Goal: Transaction & Acquisition: Download file/media

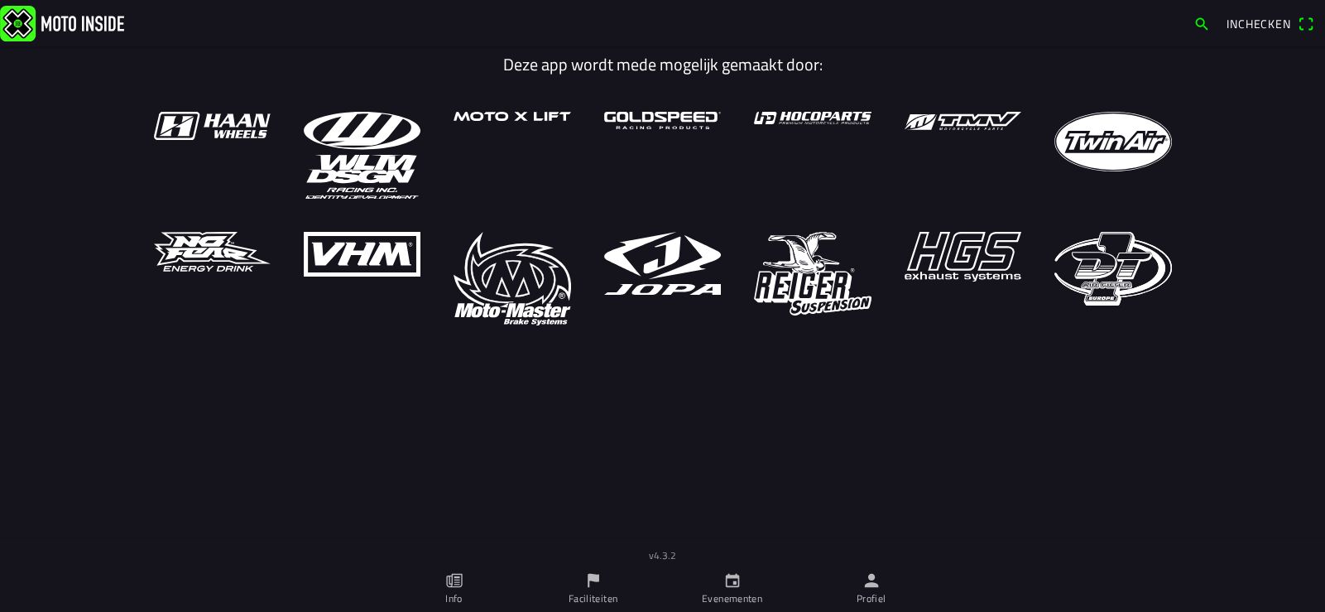
drag, startPoint x: 873, startPoint y: 584, endPoint x: 986, endPoint y: 458, distance: 169.4
click at [873, 585] on icon "person" at bounding box center [871, 580] width 14 height 14
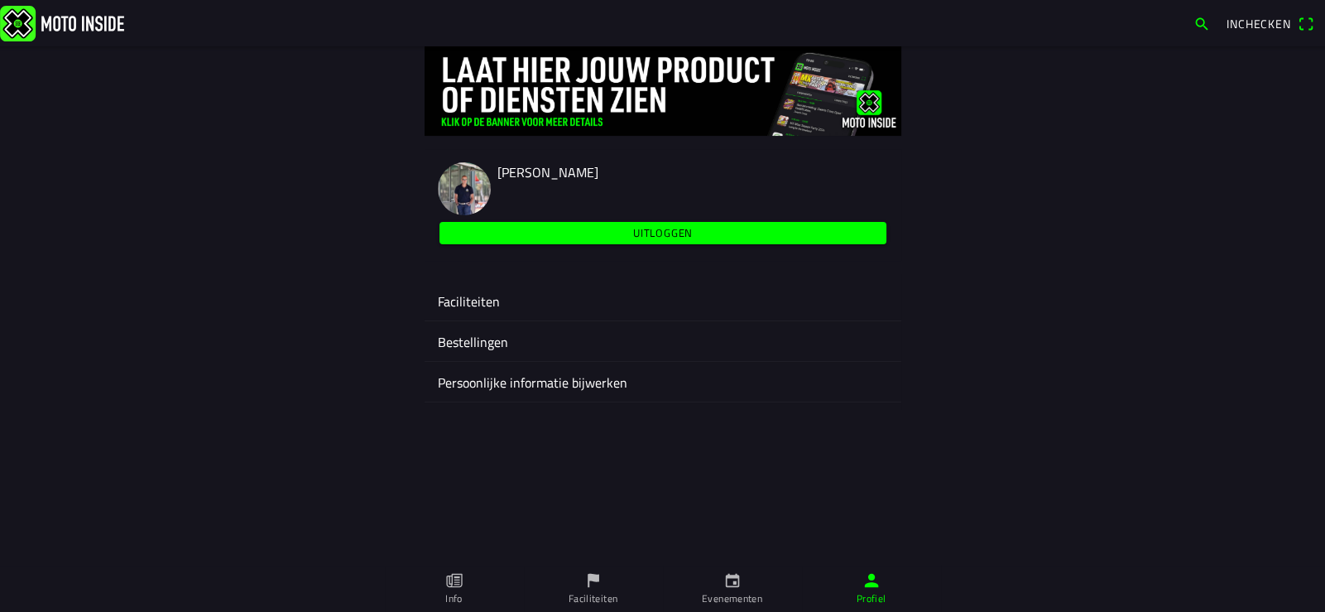
click at [476, 297] on ion-label "Faciliteiten" at bounding box center [663, 301] width 450 height 20
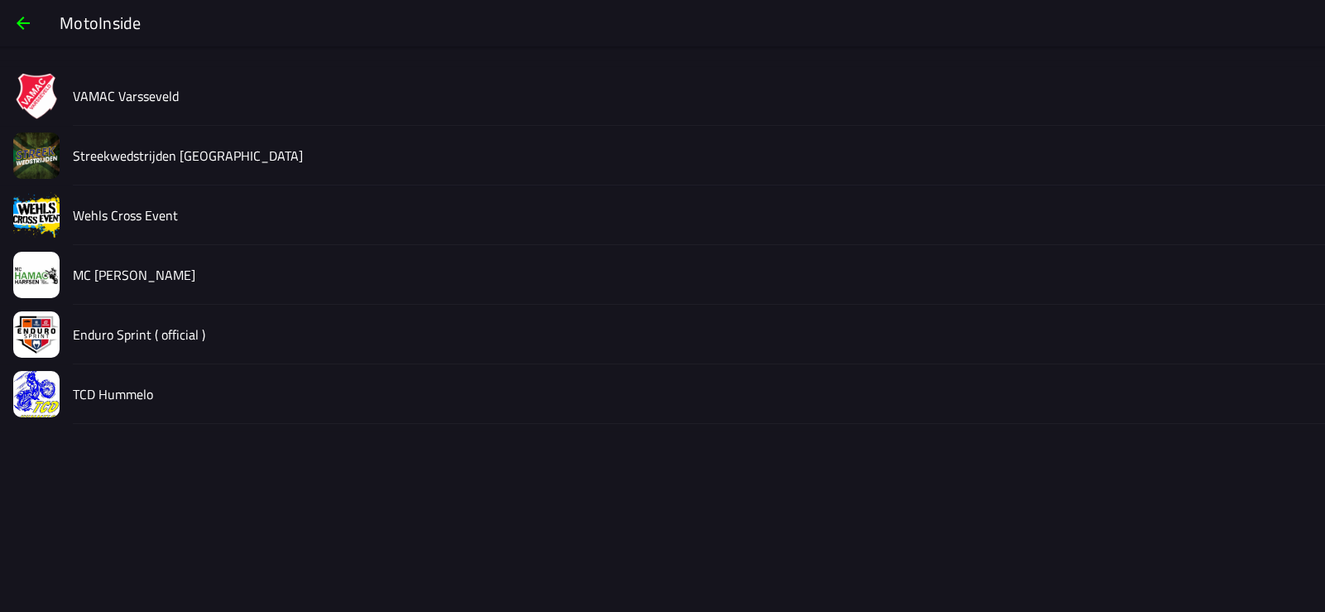
click at [0, 0] on slot "Streekwedstrijden [GEOGRAPHIC_DATA]" at bounding box center [0, 0] width 0 height 0
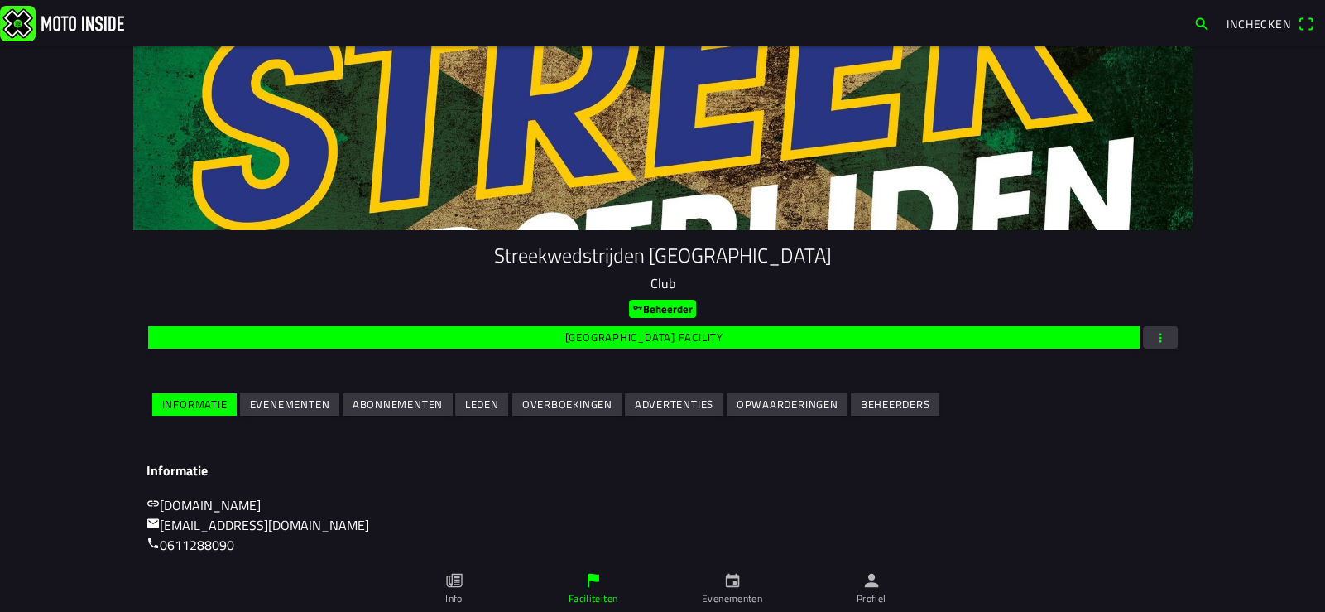
click at [0, 0] on slot "Evenementen" at bounding box center [0, 0] width 0 height 0
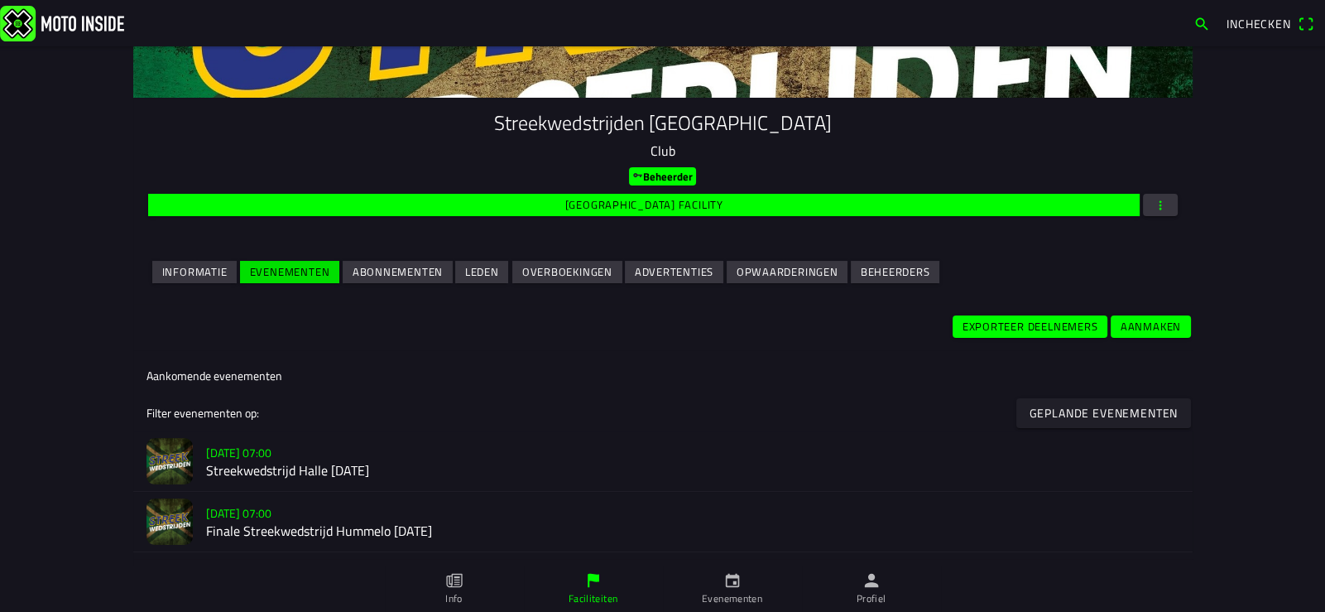
scroll to position [330, 0]
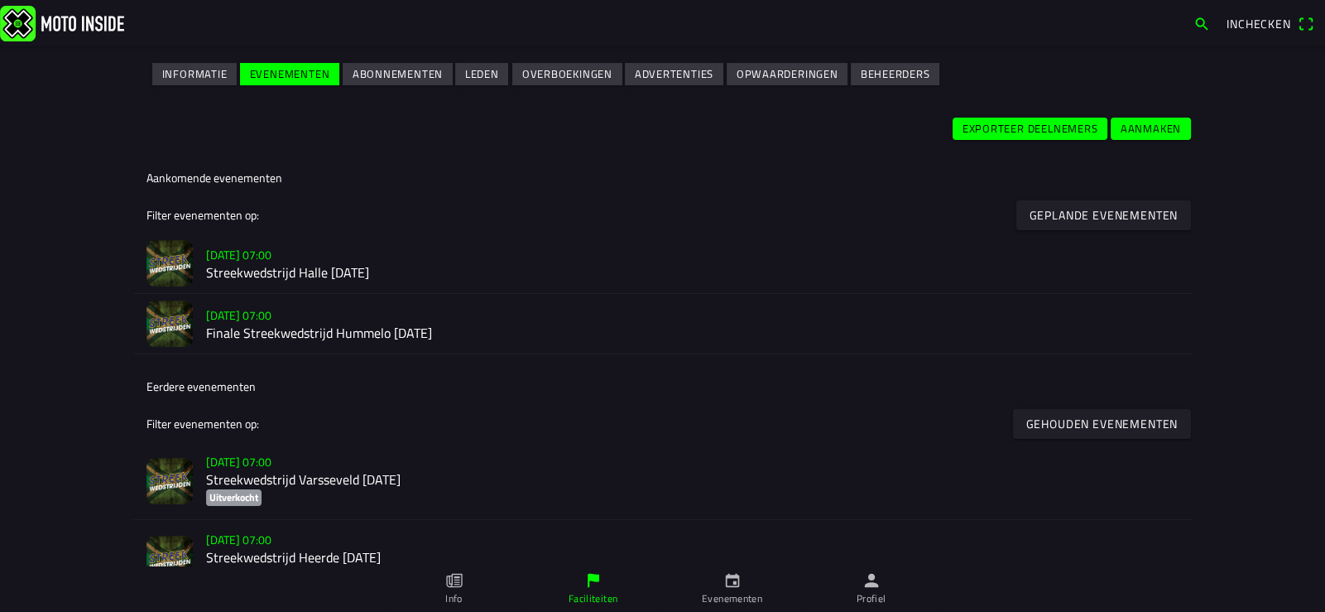
click at [339, 266] on h2 "Streekwedstrijd Halle [DATE]" at bounding box center [692, 273] width 973 height 16
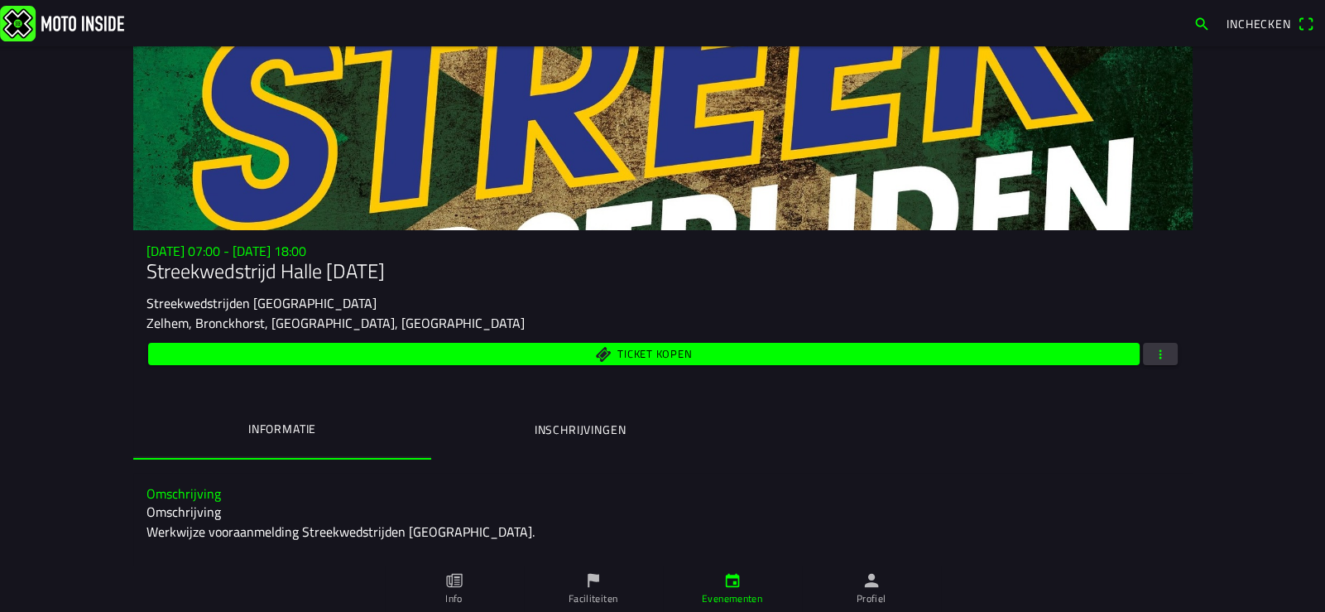
click at [1161, 353] on button "button" at bounding box center [1160, 354] width 35 height 22
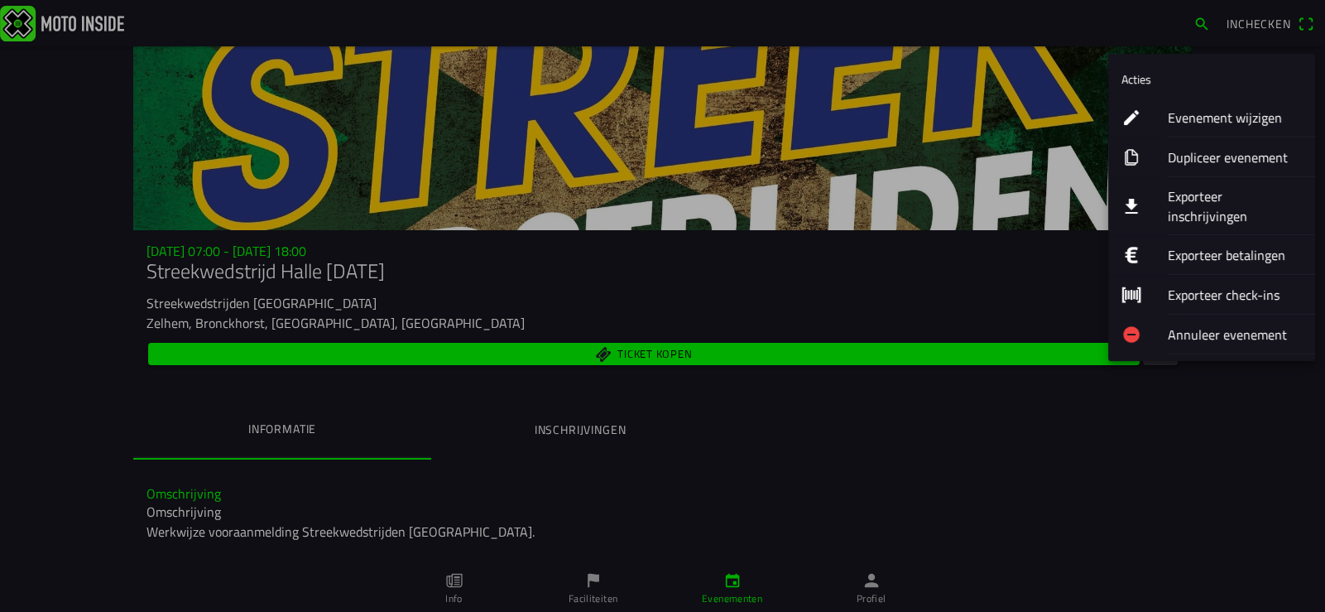
click at [1211, 199] on ion-label "Exporteer inschrijvingen" at bounding box center [1235, 206] width 134 height 40
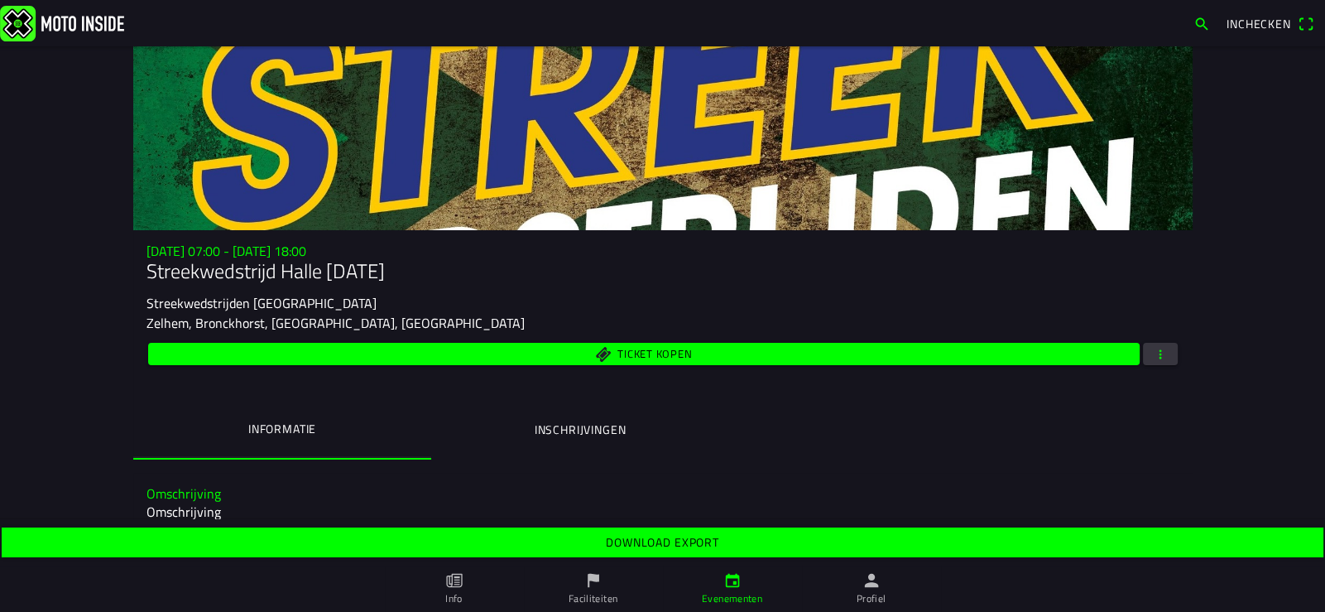
click at [0, 0] on slot "Download export" at bounding box center [0, 0] width 0 height 0
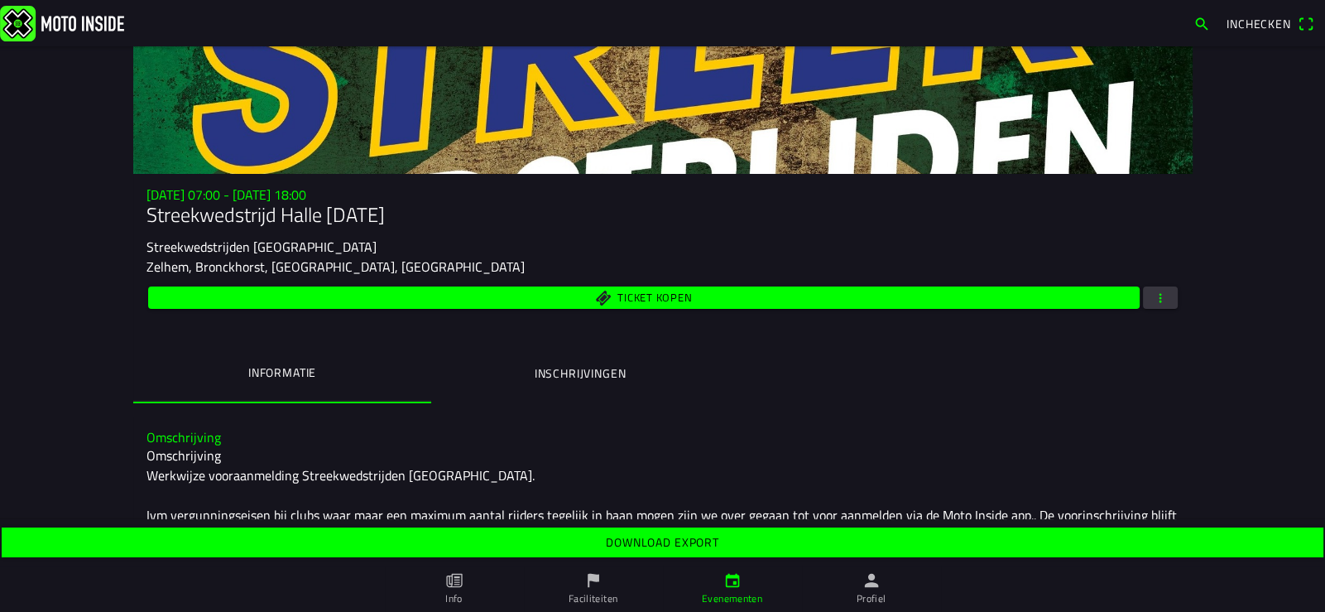
scroll to position [82, 0]
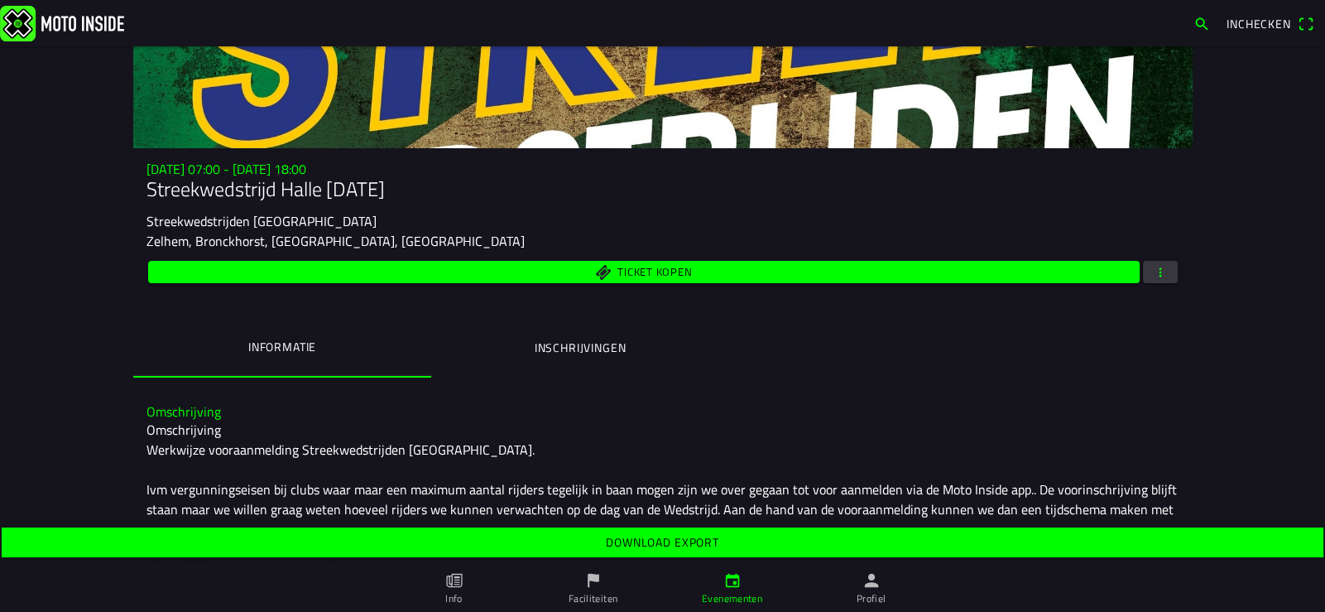
click at [569, 343] on ion-label "Inschrijvingen" at bounding box center [580, 347] width 92 height 18
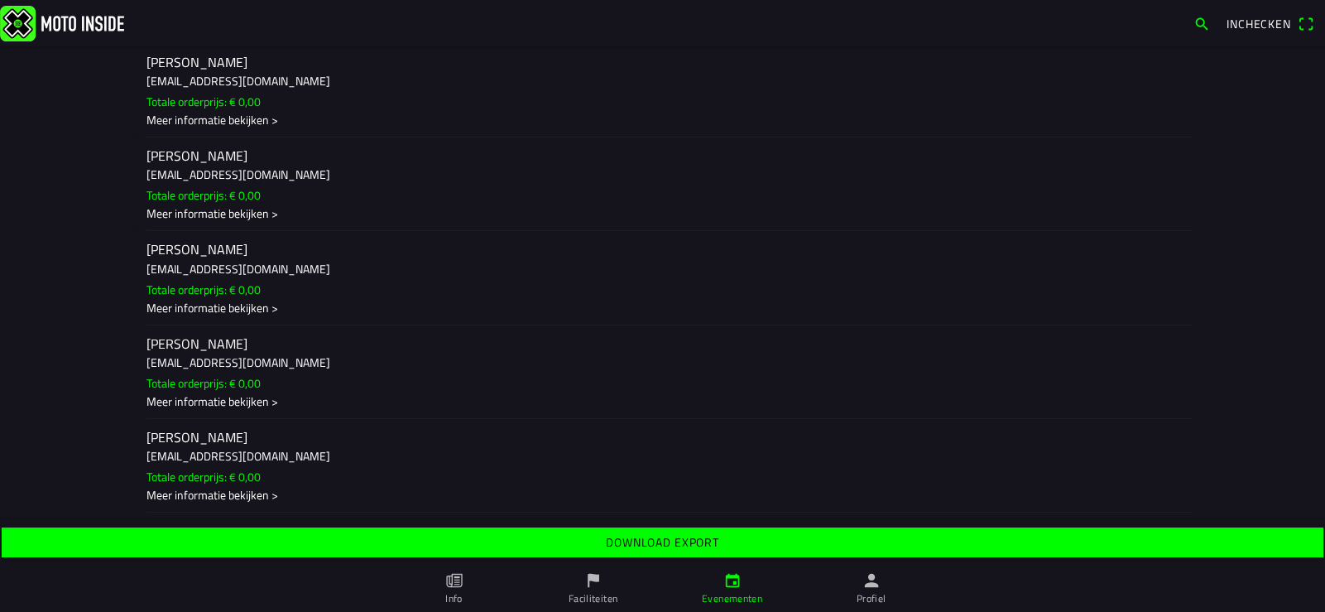
scroll to position [17152, 0]
